Goal: Task Accomplishment & Management: Complete application form

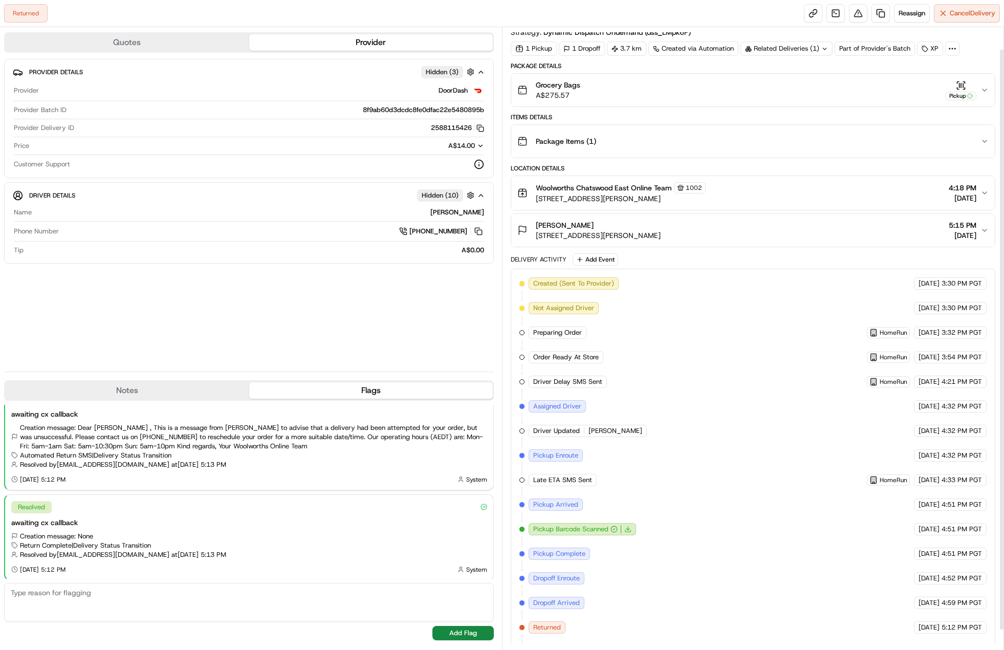
scroll to position [44, 0]
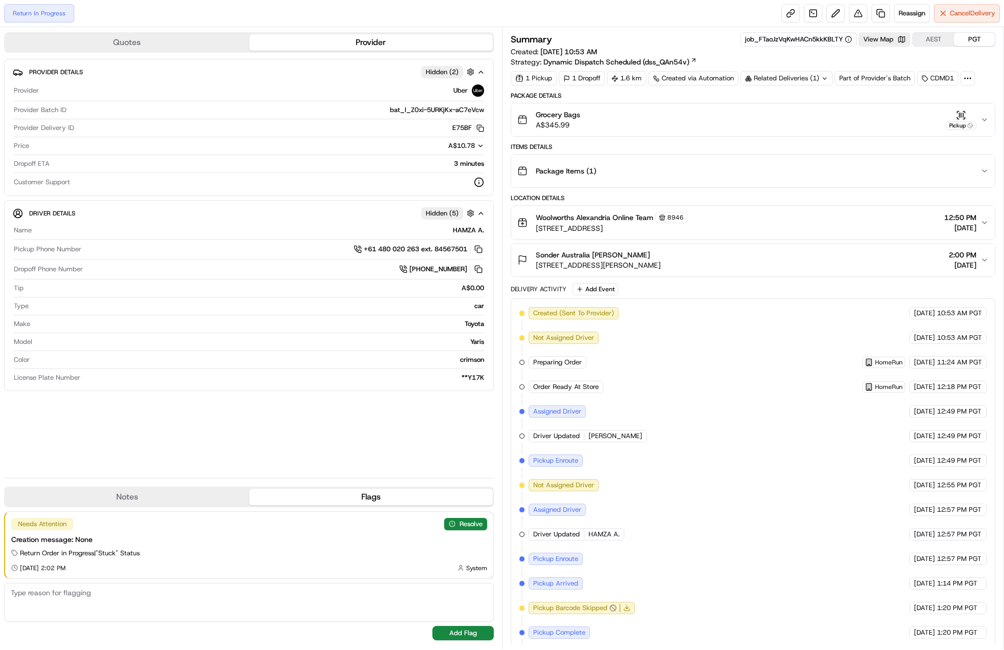
scroll to position [93, 0]
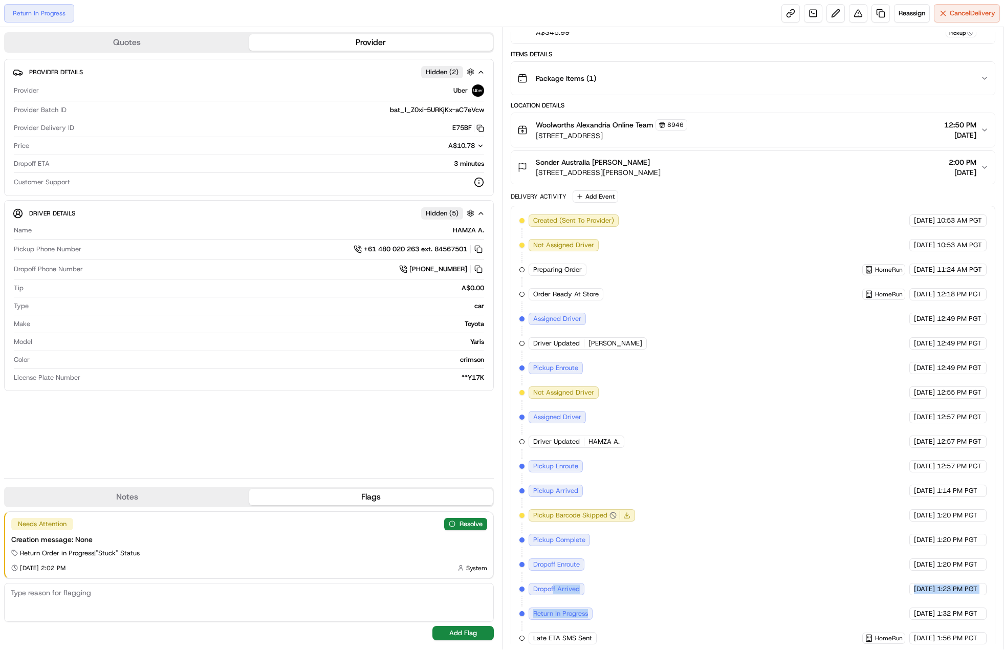
drag, startPoint x: 571, startPoint y: 579, endPoint x: 632, endPoint y: 597, distance: 63.6
click at [632, 597] on div "Created (Sent To Provider) Uber 19/08/2025 10:53 AM PGT Not Assigned Driver Ube…" at bounding box center [753, 429] width 467 height 430
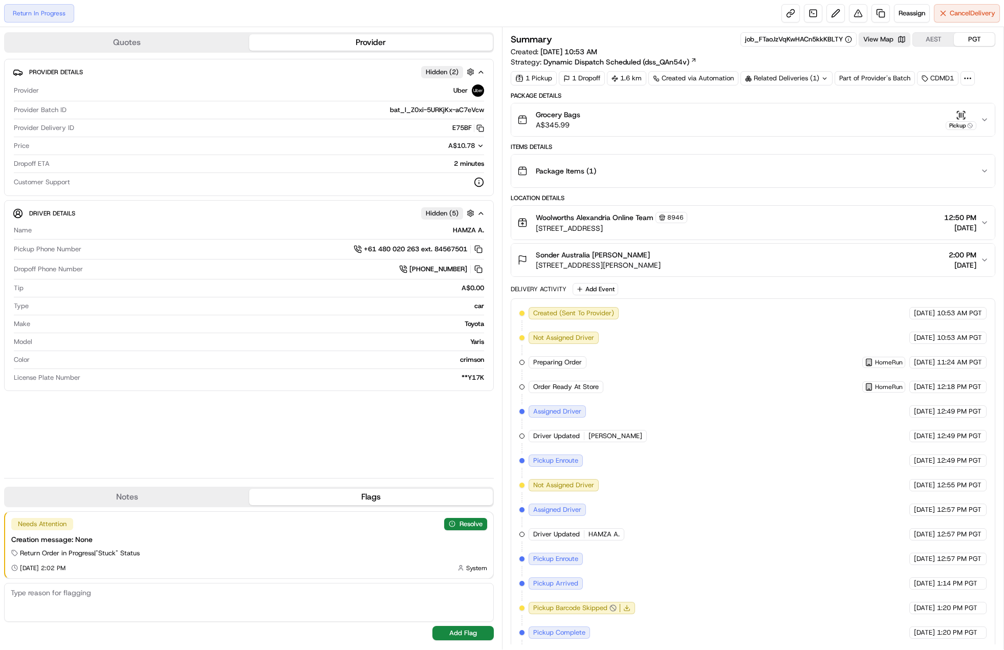
click at [883, 47] on div "Summary job_FTaoJzVqKwHACn5kkKBLTY View Map AEST PGT Created: 19/08/2025 10:53 …" at bounding box center [753, 49] width 485 height 35
click at [882, 45] on button "View Map" at bounding box center [885, 39] width 52 height 14
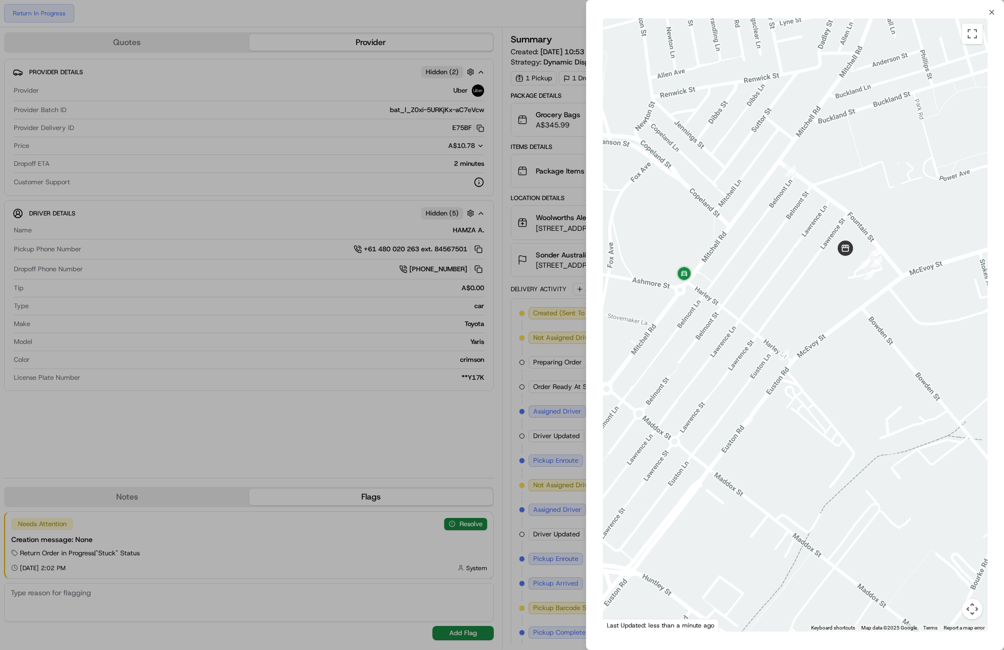
drag, startPoint x: 725, startPoint y: 201, endPoint x: 735, endPoint y: 254, distance: 53.7
click at [735, 254] on div at bounding box center [795, 324] width 385 height 613
click at [504, 280] on div at bounding box center [502, 325] width 1004 height 650
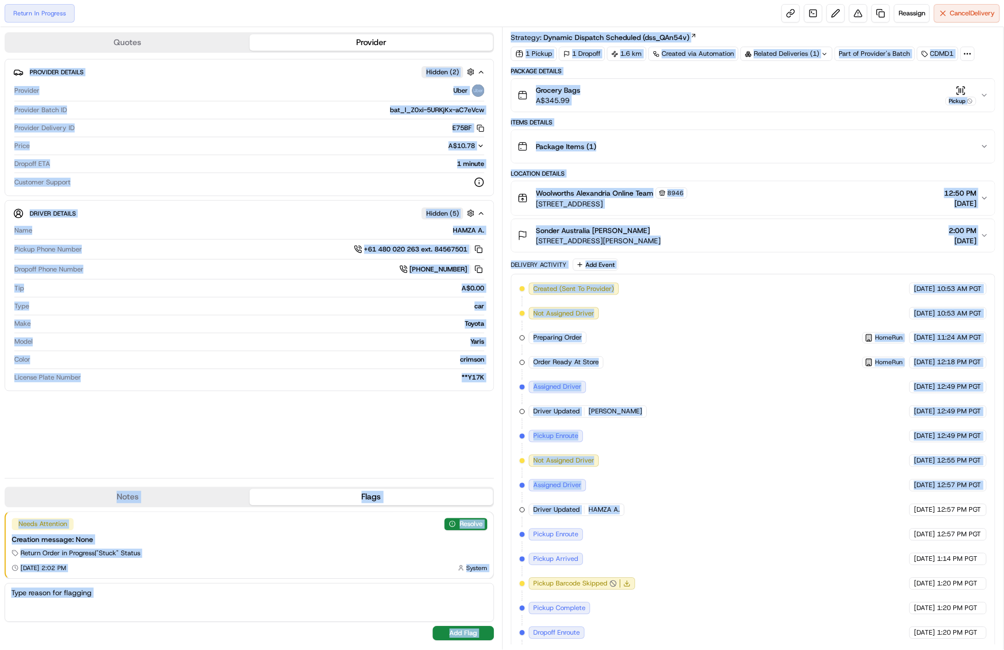
scroll to position [93, 0]
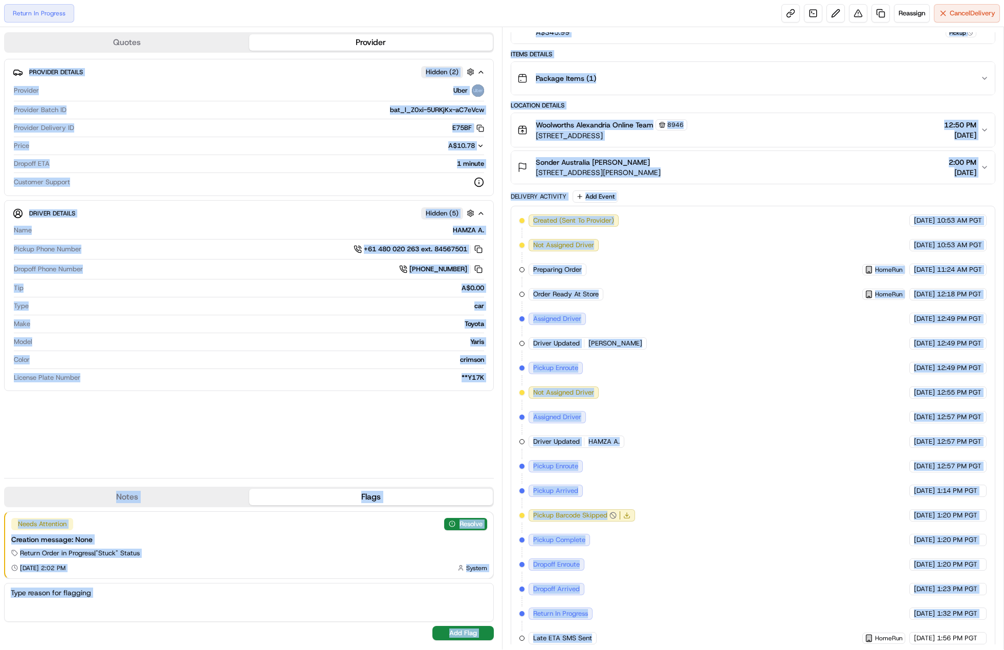
drag, startPoint x: 11, startPoint y: 60, endPoint x: 648, endPoint y: 628, distance: 853.3
click at [648, 628] on div "Quotes Provider Provider Details Hidden ( 2 ) Provider Uber Provider Batch ID b…" at bounding box center [502, 338] width 1004 height 622
click at [648, 628] on div "Created (Sent To Provider) Uber 19/08/2025 10:53 AM PGT Not Assigned Driver Ube…" at bounding box center [753, 429] width 467 height 430
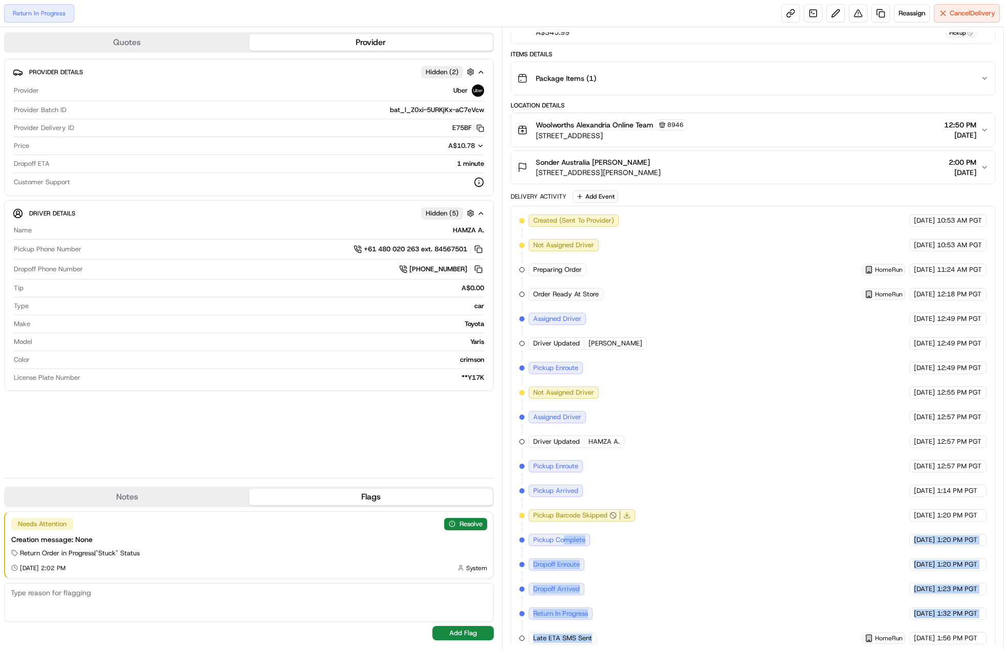
drag, startPoint x: 648, startPoint y: 628, endPoint x: 565, endPoint y: 540, distance: 120.6
click at [565, 540] on div "Created (Sent To Provider) Uber 19/08/2025 10:53 AM PGT Not Assigned Driver Ube…" at bounding box center [753, 429] width 467 height 430
click at [636, 591] on div "Created (Sent To Provider) Uber 19/08/2025 10:53 AM PGT Not Assigned Driver Ube…" at bounding box center [753, 429] width 467 height 430
click at [628, 632] on div "Created (Sent To Provider) Uber 19/08/2025 10:53 AM PGT Not Assigned Driver Ube…" at bounding box center [753, 429] width 467 height 430
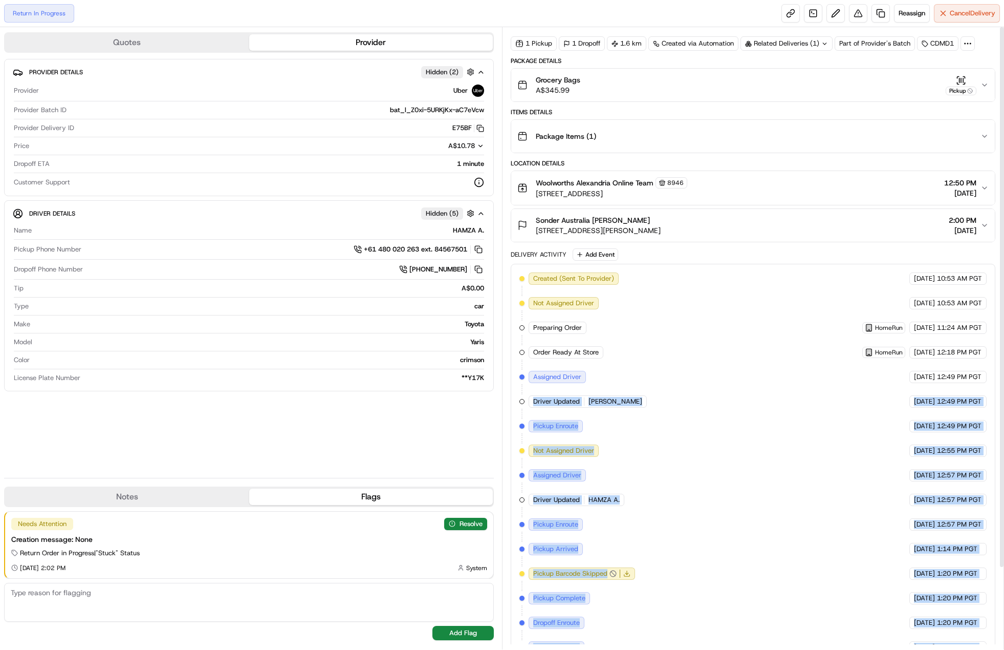
scroll to position [0, 0]
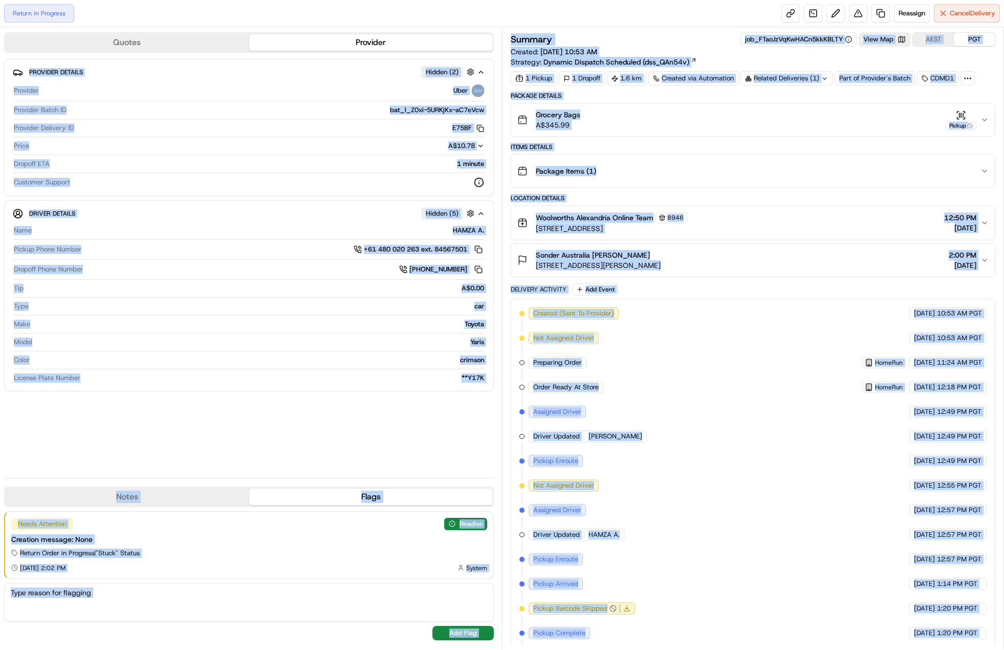
drag, startPoint x: 628, startPoint y: 632, endPoint x: 431, endPoint y: 45, distance: 618.4
click at [431, 45] on div "Quotes Provider Provider Details Hidden ( 2 ) Provider Uber Provider Batch ID b…" at bounding box center [502, 338] width 1004 height 622
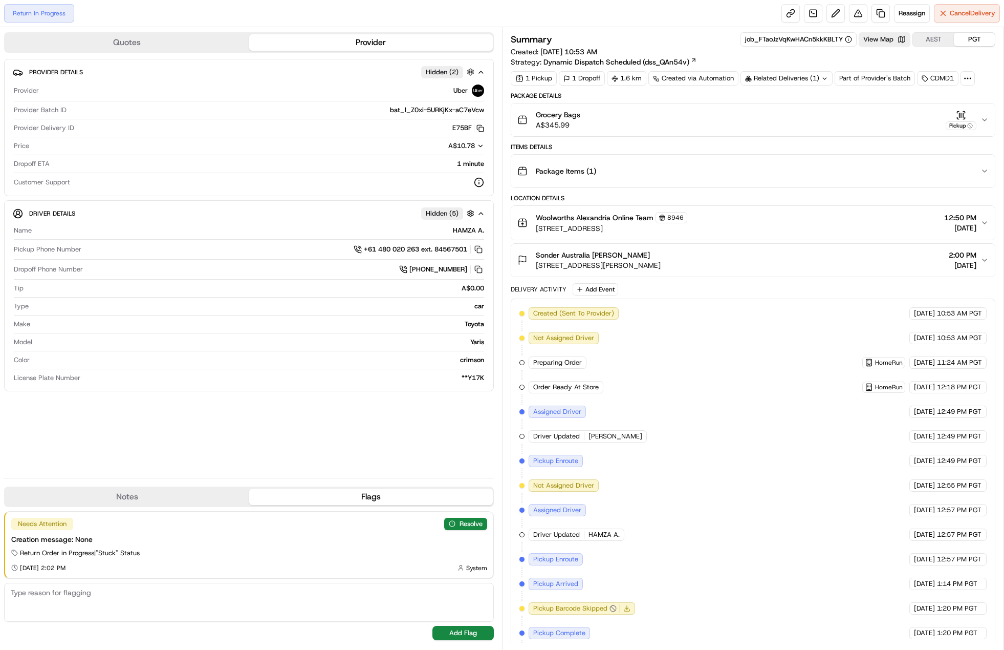
click at [184, 18] on div "Return In Progress Reassign Cancel Delivery" at bounding box center [502, 13] width 1004 height 27
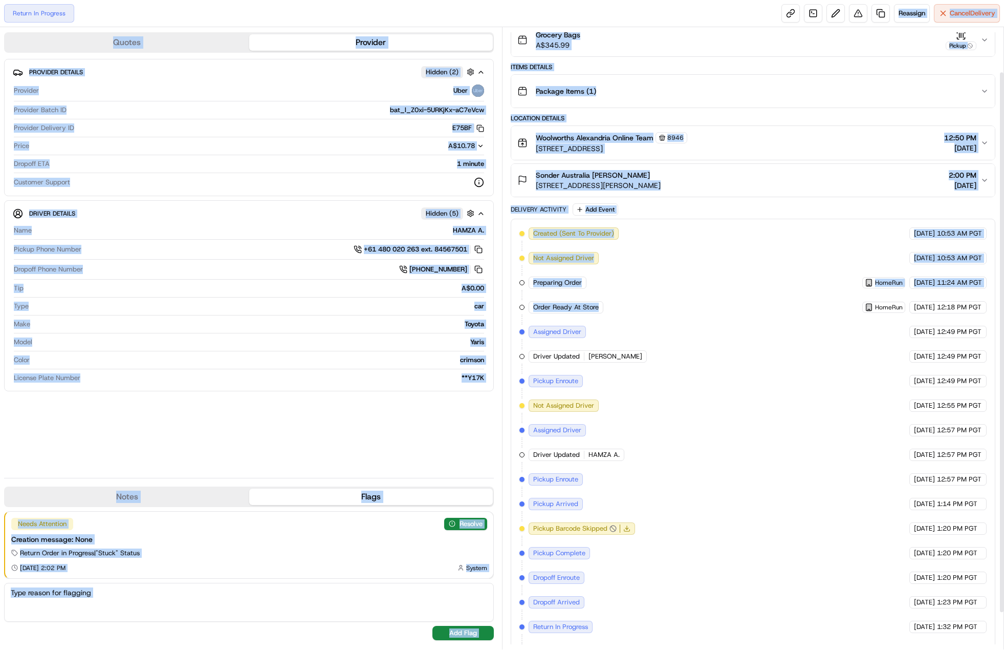
scroll to position [93, 0]
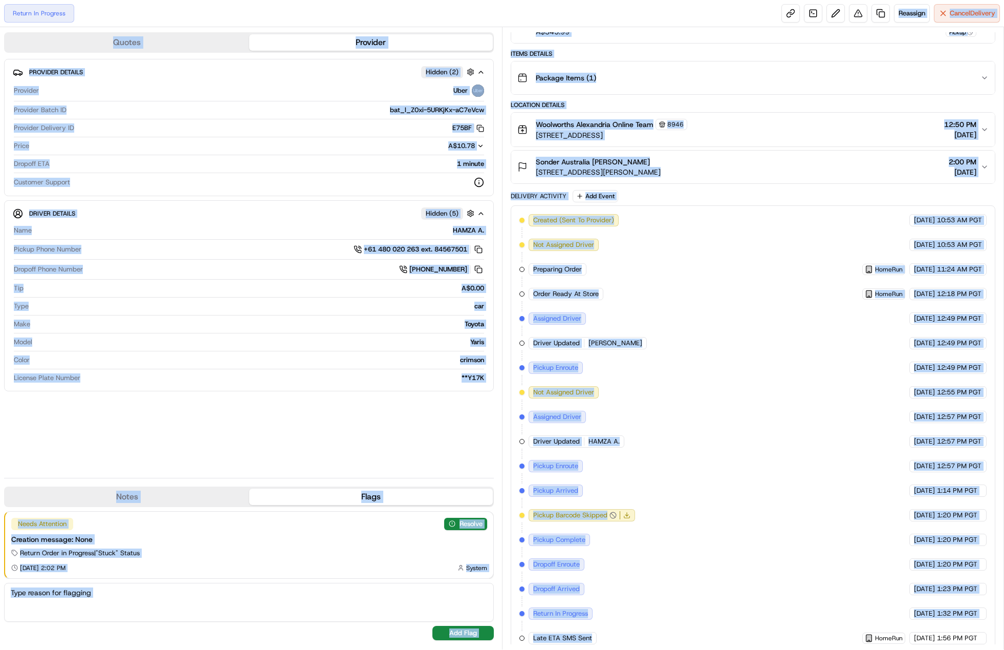
drag, startPoint x: 114, startPoint y: 14, endPoint x: 679, endPoint y: 624, distance: 831.6
click at [679, 624] on div "Return In Progress Reassign Cancel Delivery Quotes Provider Provider Details Hi…" at bounding box center [502, 325] width 1004 height 650
click at [679, 623] on div "Created (Sent To Provider) Uber 19/08/2025 10:53 AM PGT Not Assigned Driver Ube…" at bounding box center [753, 429] width 467 height 430
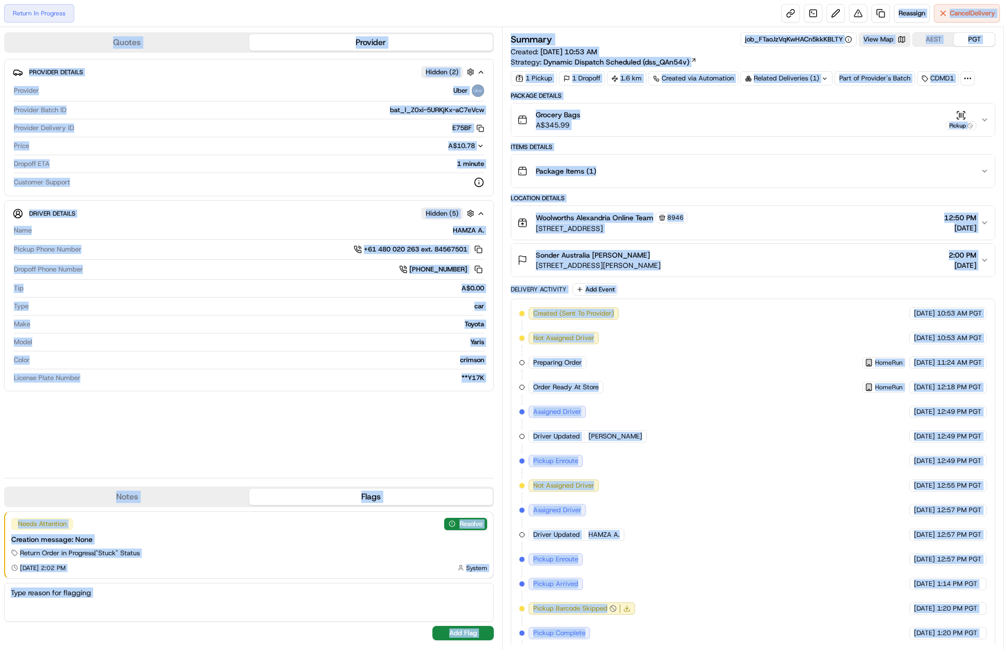
drag, startPoint x: 667, startPoint y: 630, endPoint x: 98, endPoint y: 14, distance: 838.9
click at [98, 14] on div "Return In Progress Reassign Cancel Delivery Quotes Provider Provider Details Hi…" at bounding box center [502, 325] width 1004 height 650
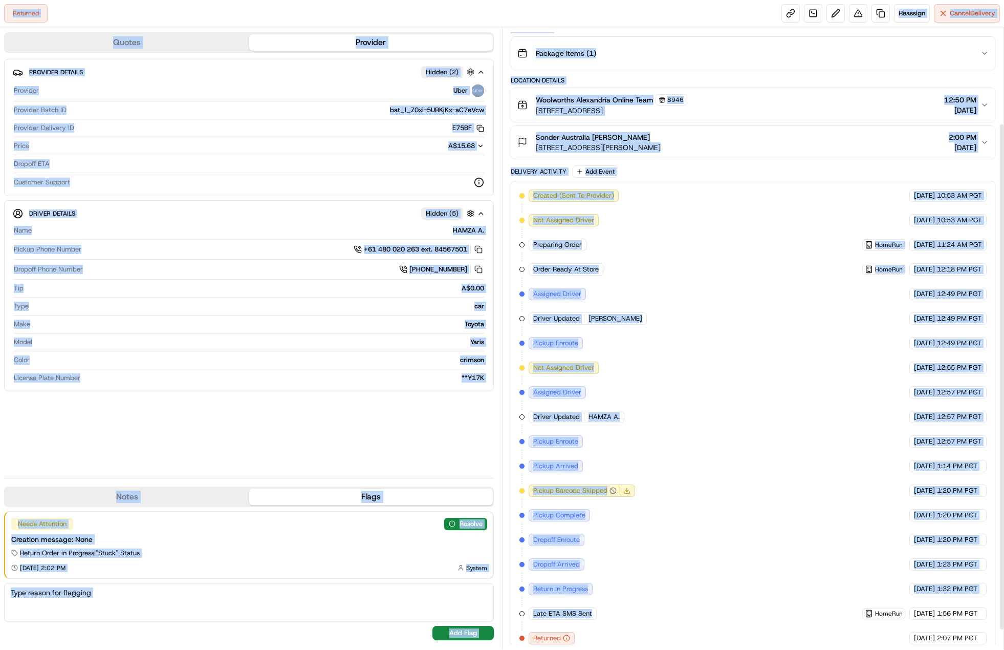
scroll to position [141, 0]
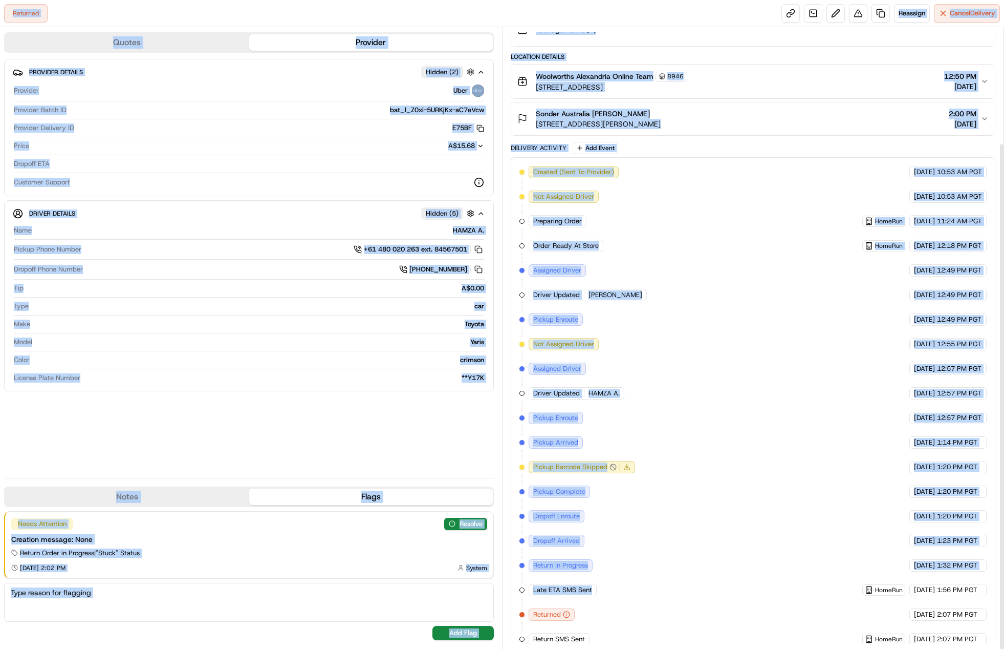
click at [755, 259] on div "Created (Sent To Provider) Uber 19/08/2025 10:53 AM PGT Not Assigned Driver Ube…" at bounding box center [753, 405] width 467 height 479
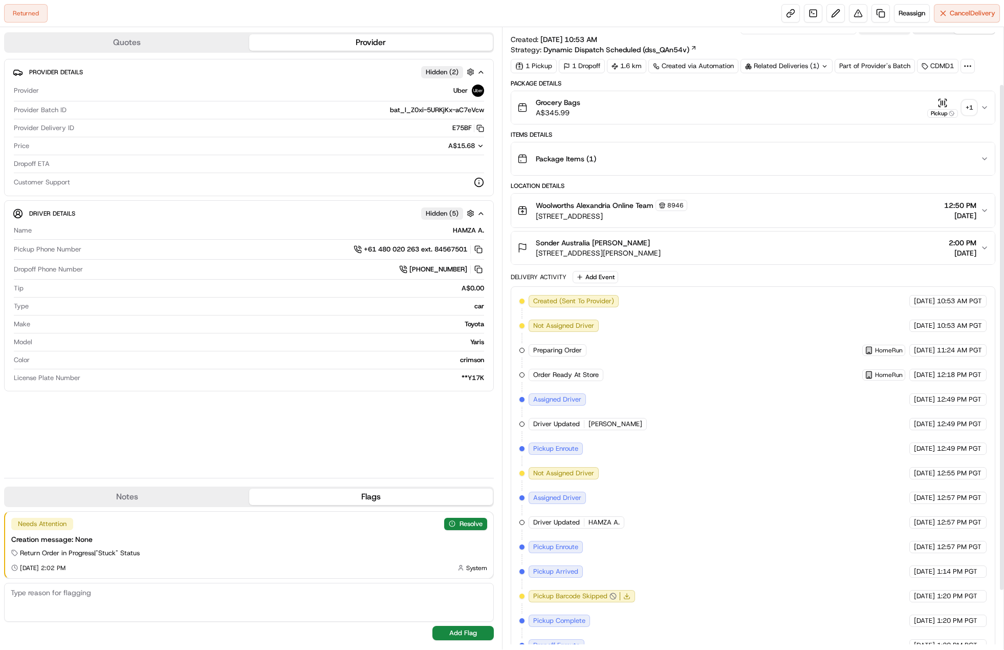
scroll to position [0, 0]
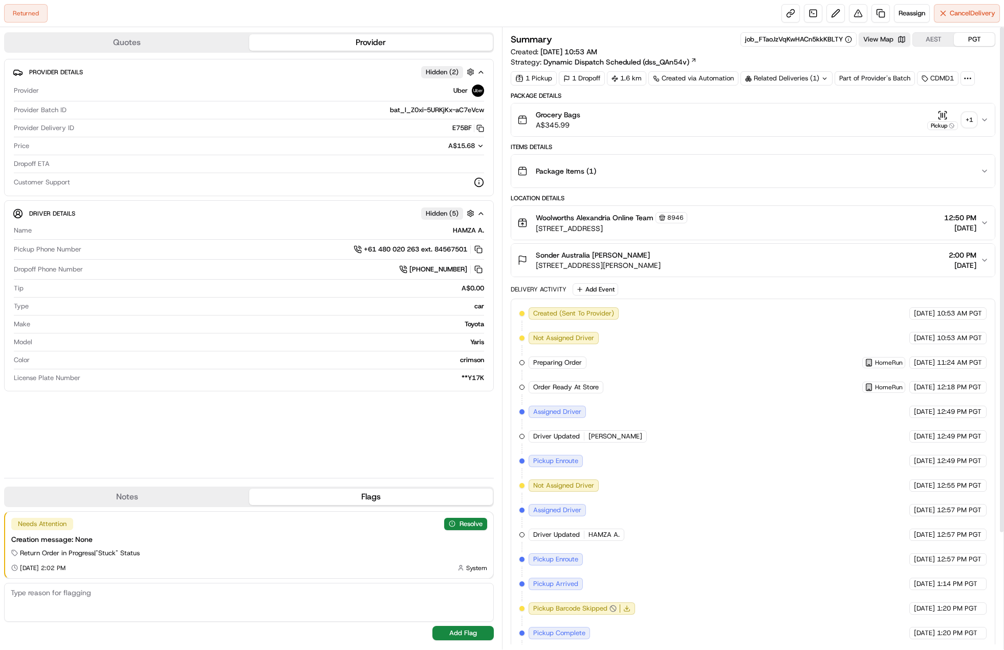
click at [966, 113] on div "+ 1" at bounding box center [969, 120] width 14 height 14
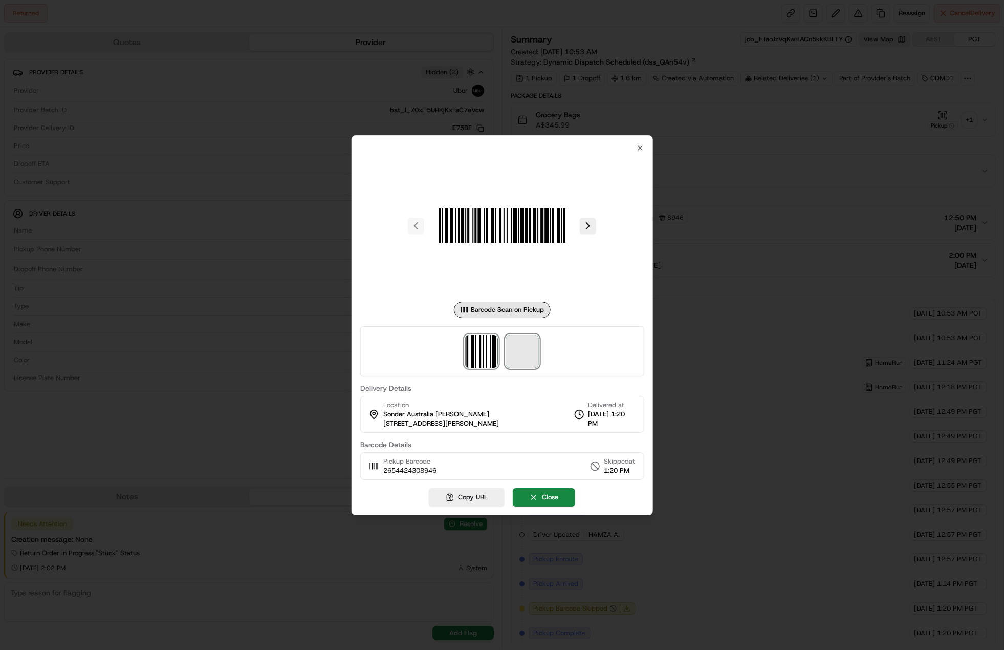
click at [526, 347] on span at bounding box center [522, 351] width 33 height 33
click at [780, 154] on div at bounding box center [502, 325] width 1004 height 650
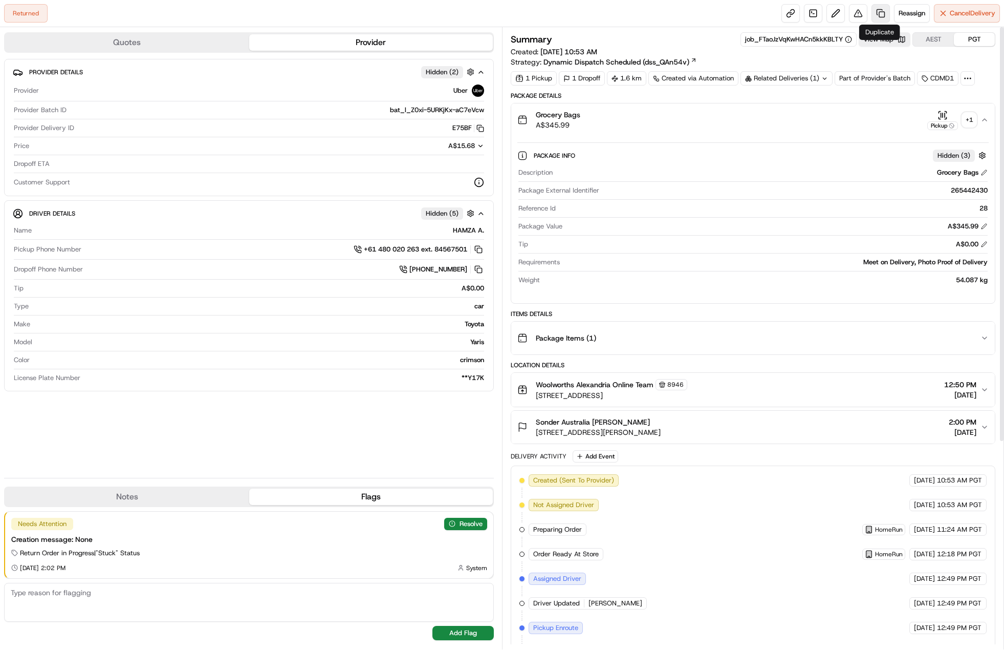
click at [880, 10] on link at bounding box center [881, 13] width 18 height 18
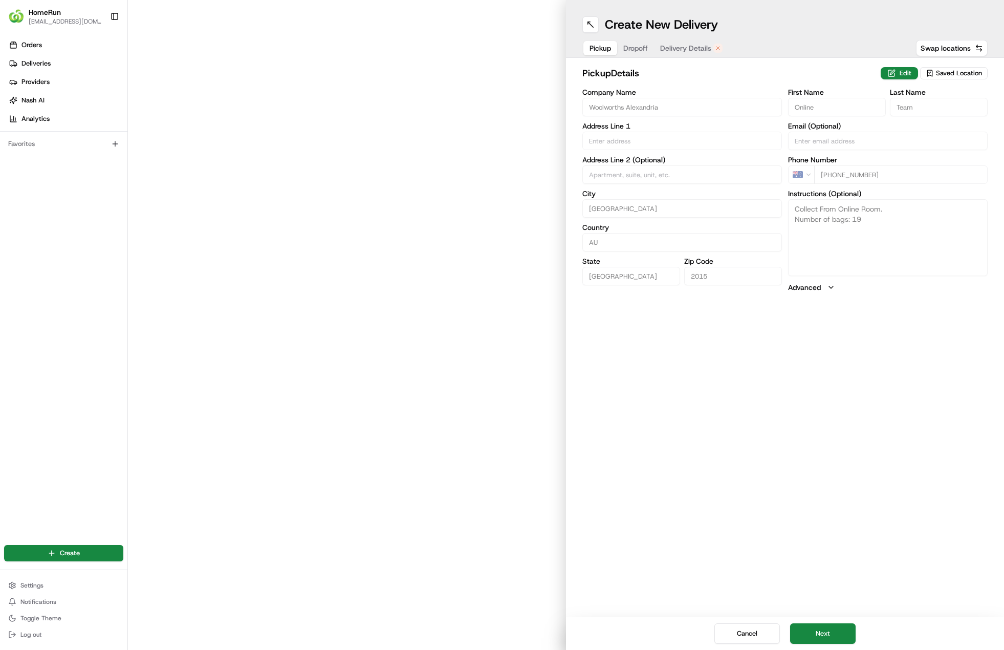
type input "10 Fountain St"
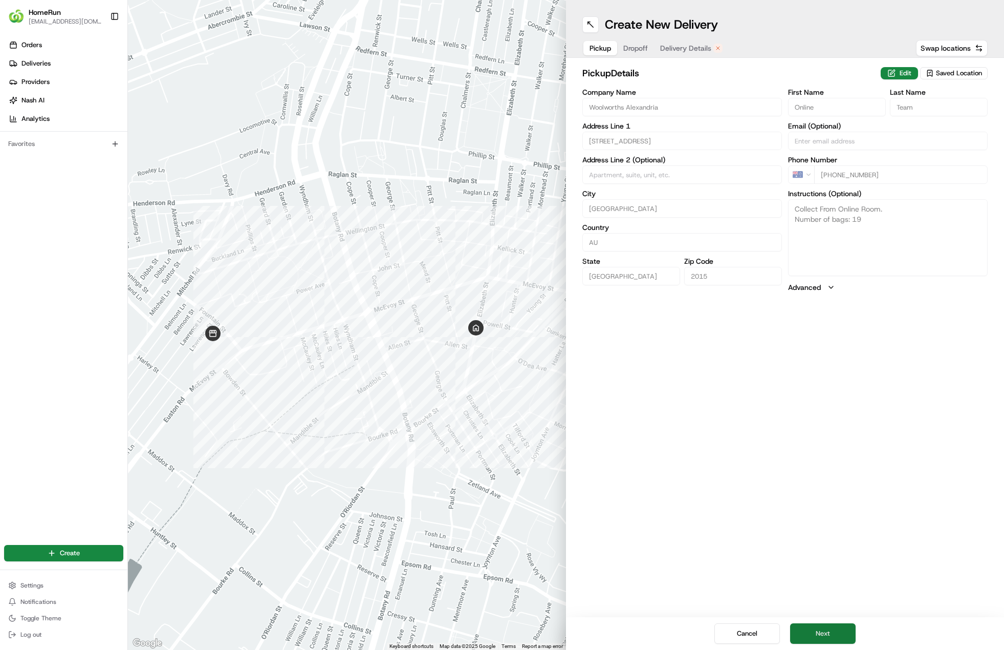
click at [828, 637] on button "Next" at bounding box center [823, 633] width 66 height 20
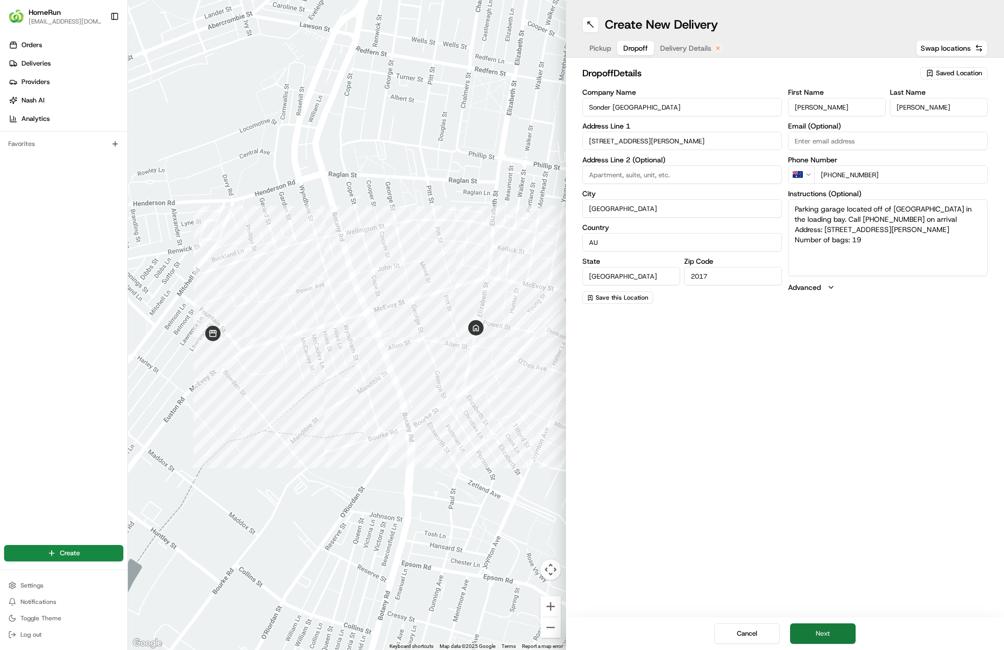
click at [827, 634] on button "Next" at bounding box center [823, 633] width 66 height 20
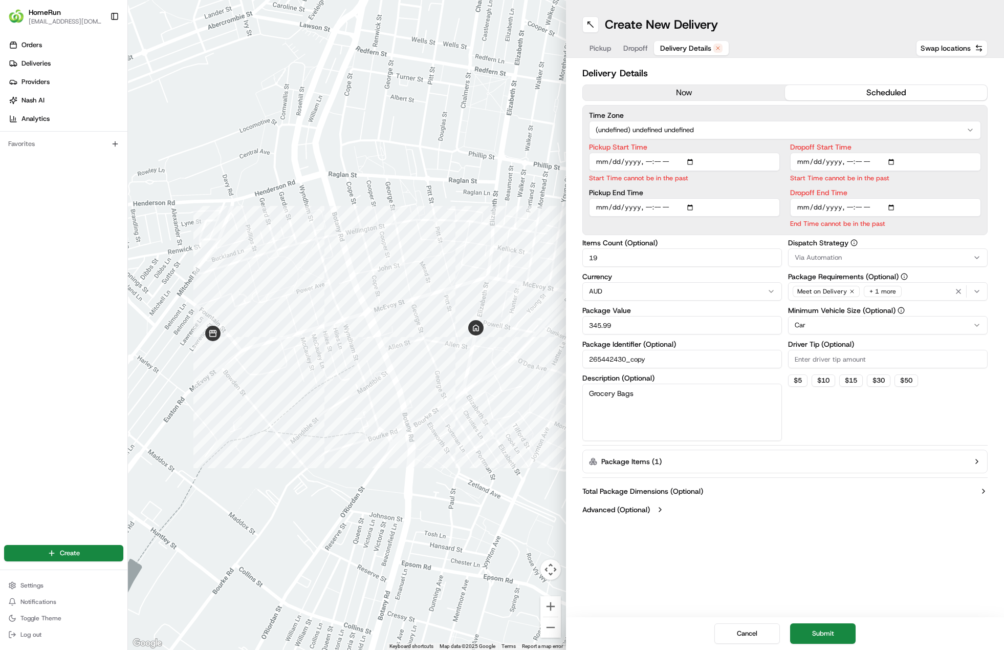
click at [663, 85] on button "now" at bounding box center [684, 92] width 202 height 15
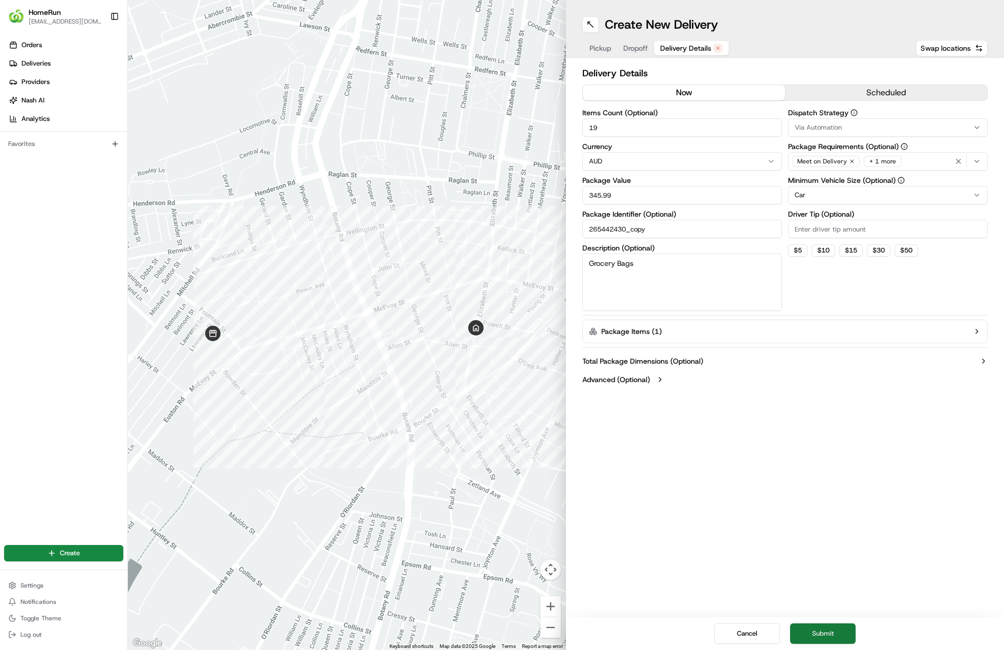
click at [811, 636] on button "Submit" at bounding box center [823, 633] width 66 height 20
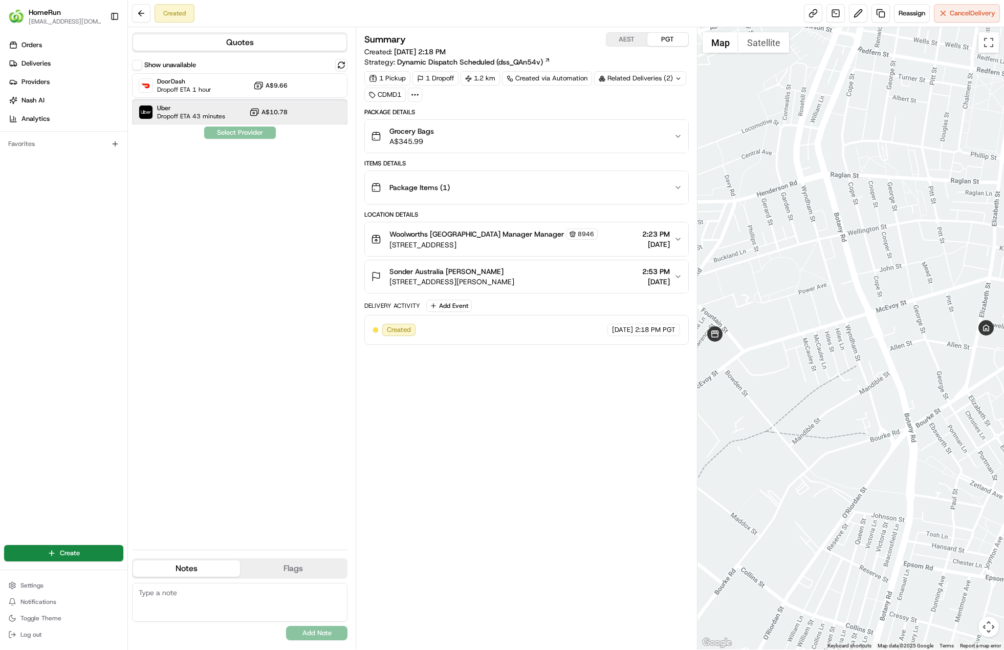
click at [210, 109] on span "Uber" at bounding box center [191, 108] width 68 height 8
click at [226, 138] on button "Assign Provider" at bounding box center [240, 132] width 73 height 12
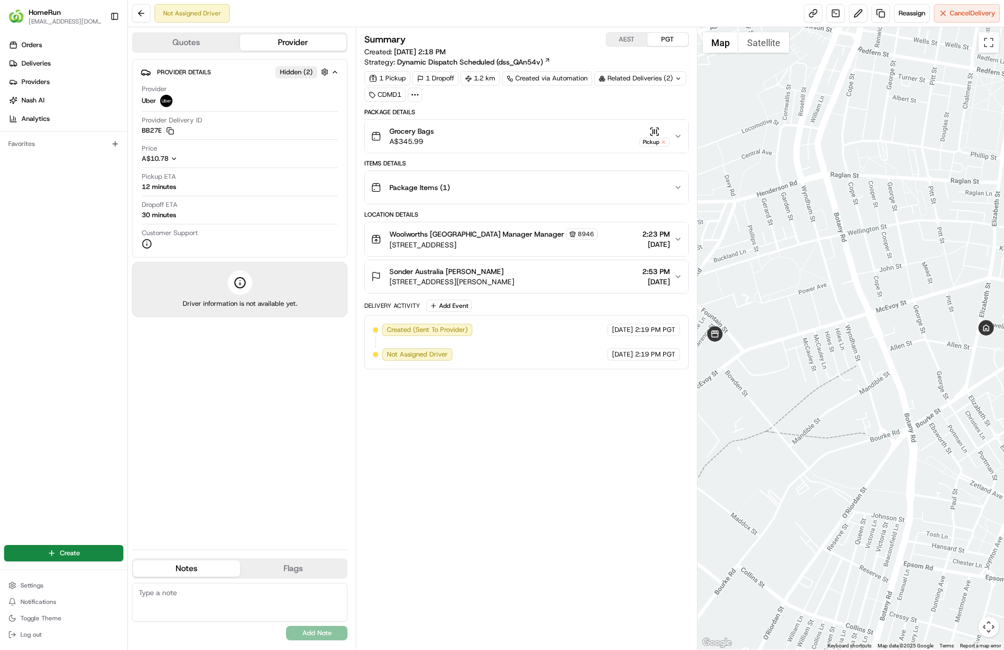
click at [458, 395] on div "Summary AEST PGT Created: 19/08/2025 2:18 PM Strategy: Dynamic Dispatch Schedul…" at bounding box center [526, 338] width 325 height 612
